Goal: Find specific page/section: Find specific page/section

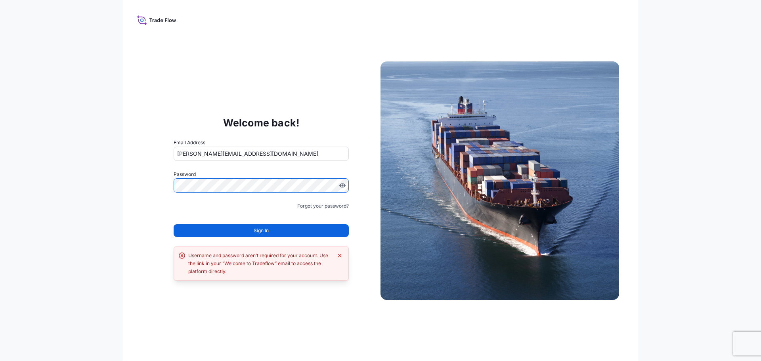
click at [207, 254] on div "Username and password aren’t required for your account. Use the link in your “W…" at bounding box center [260, 264] width 144 height 24
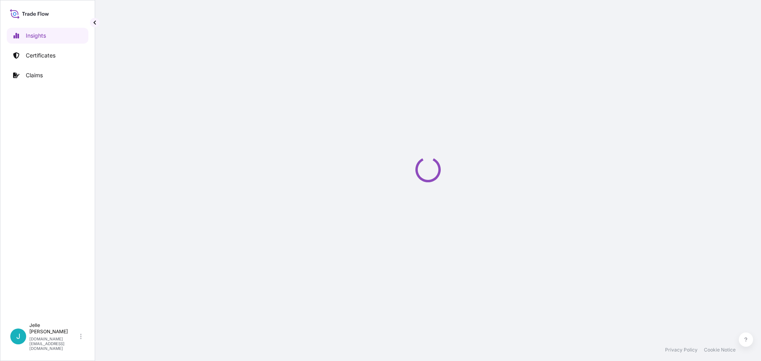
select select "2025"
